Goal: Transaction & Acquisition: Book appointment/travel/reservation

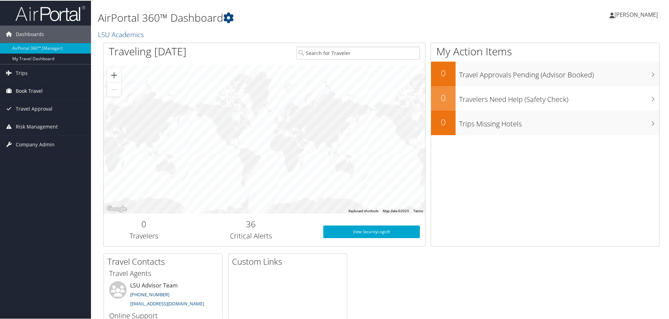
click at [32, 87] on span "Book Travel" at bounding box center [29, 91] width 27 height 18
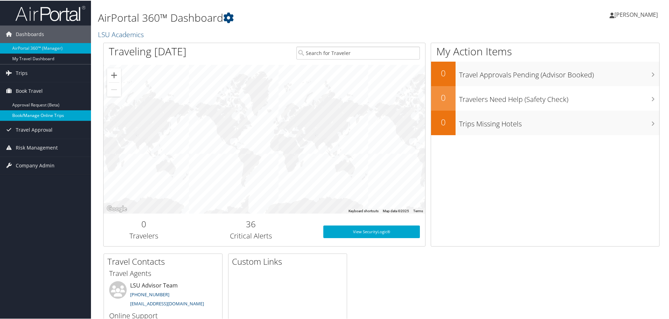
click at [38, 119] on link "Book/Manage Online Trips" at bounding box center [45, 115] width 91 height 11
